Goal: Subscribe to service/newsletter

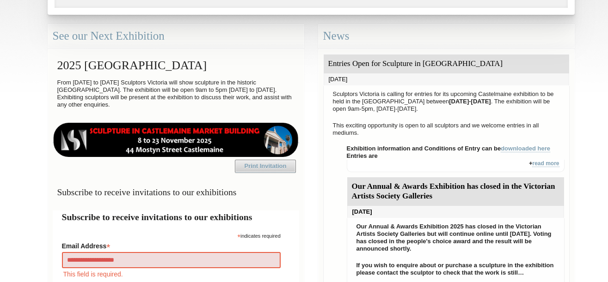
type input "**********"
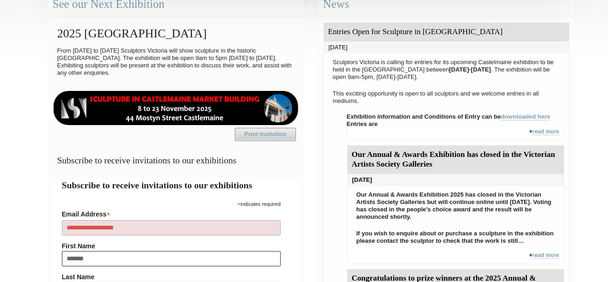
type input "********"
type input "***"
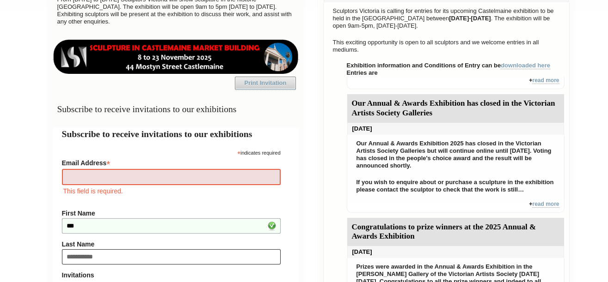
type input "**********"
